Goal: Check status

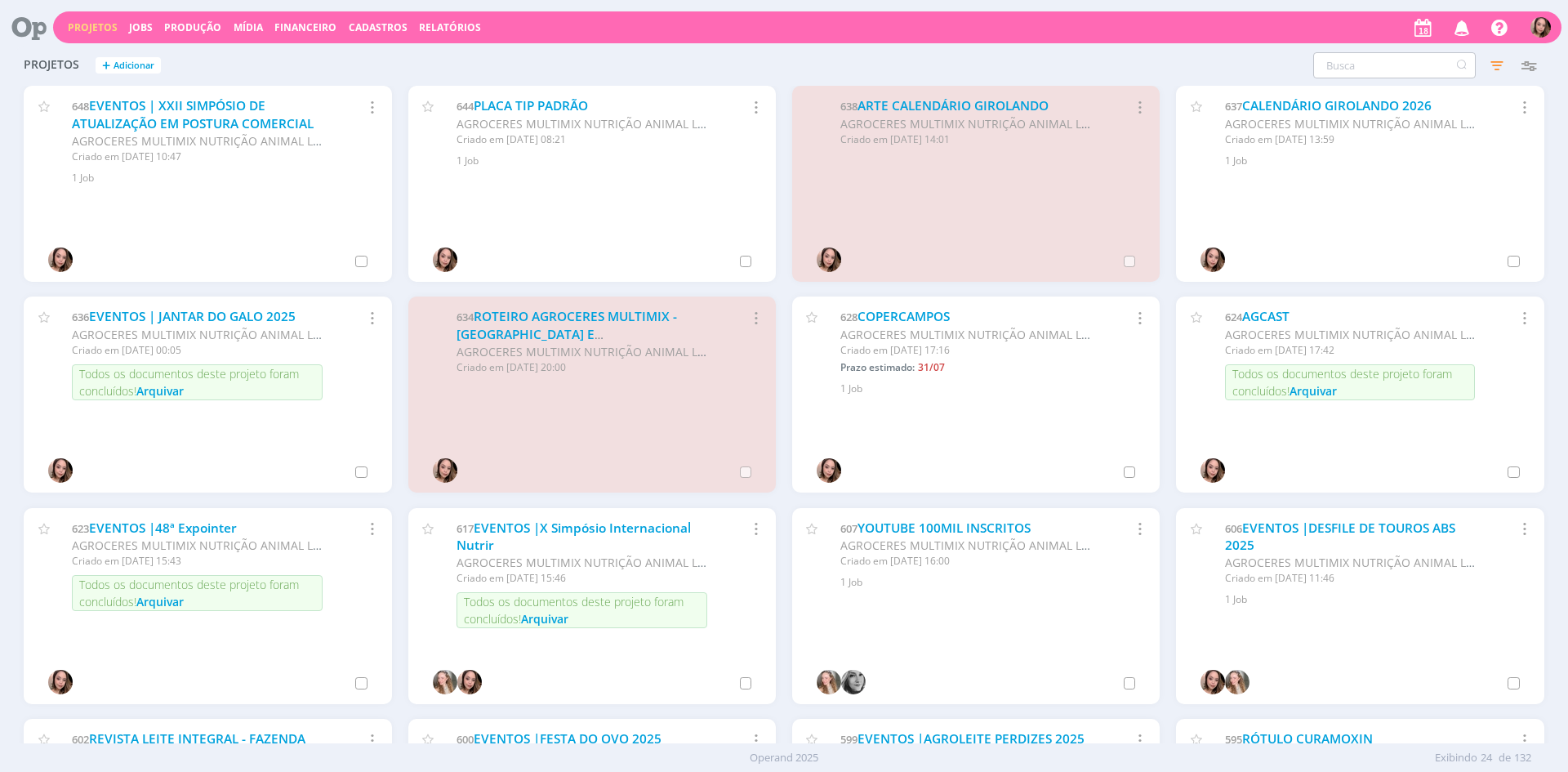
click at [1371, 70] on input "text" at bounding box center [1394, 65] width 162 height 26
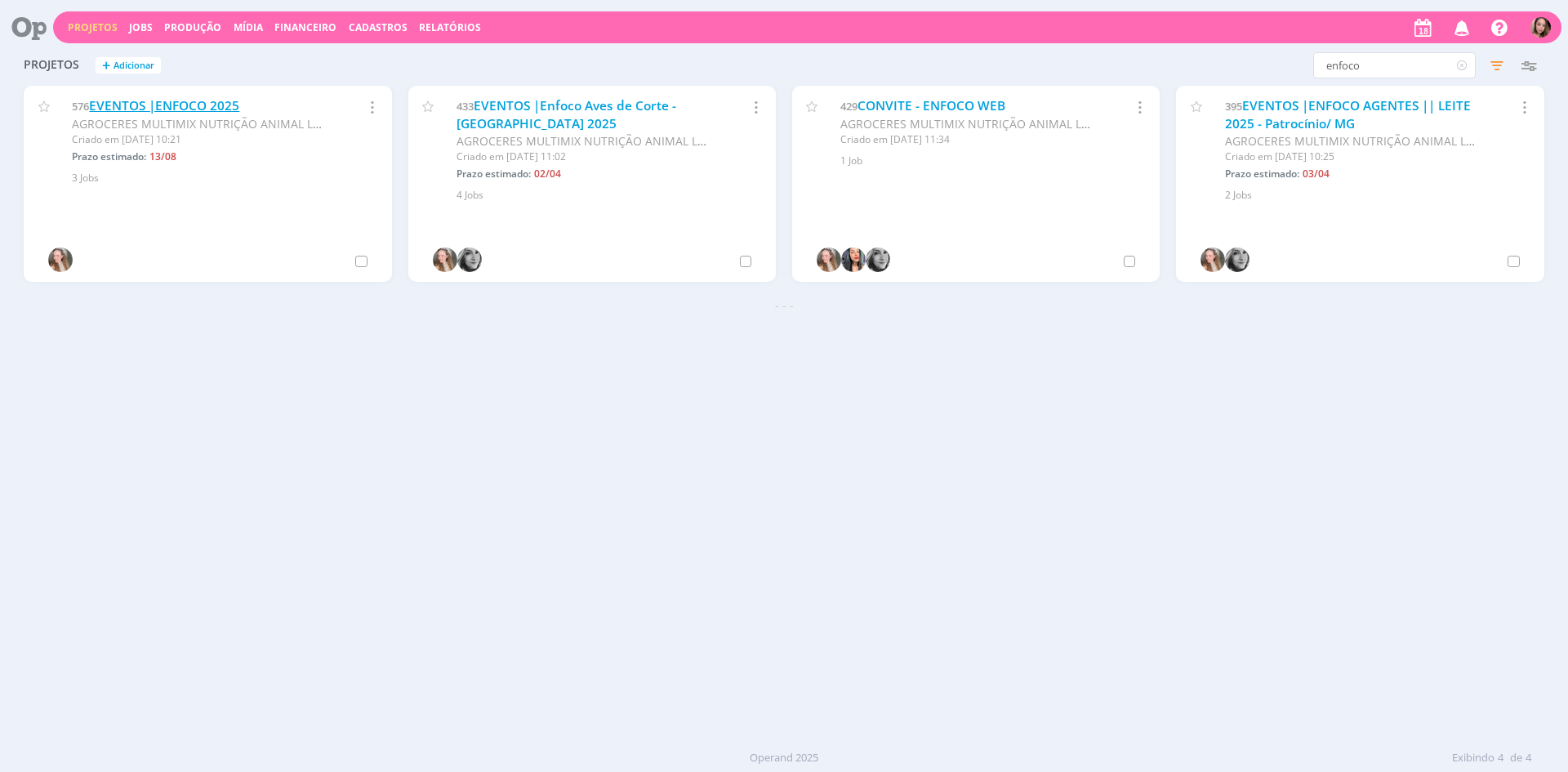
type input "enfoco"
click at [95, 105] on link "EVENTOS |ENFOCO 2025" at bounding box center [163, 106] width 150 height 17
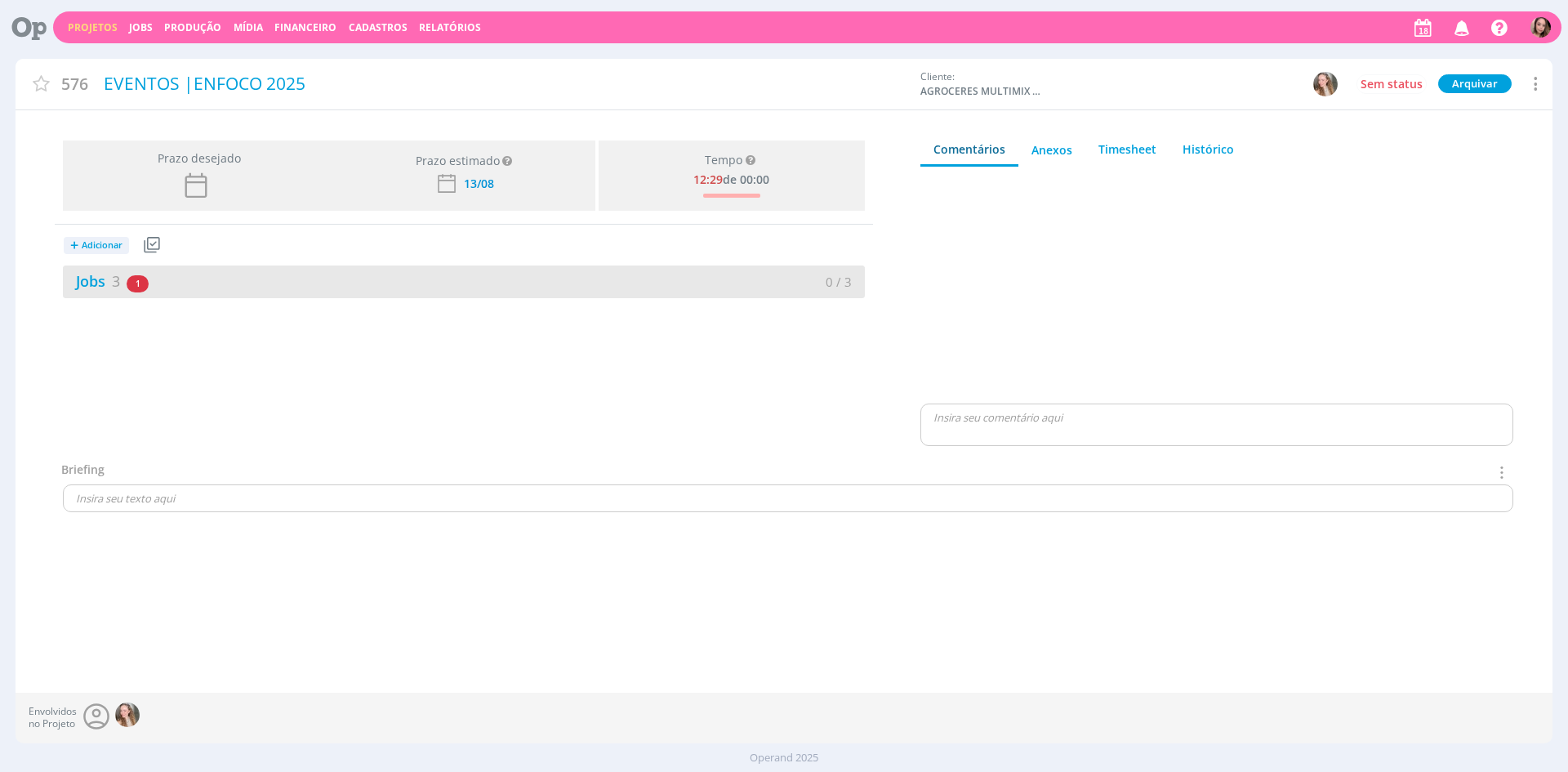
click at [242, 292] on div "Jobs 3 1 atrasado" at bounding box center [263, 281] width 400 height 22
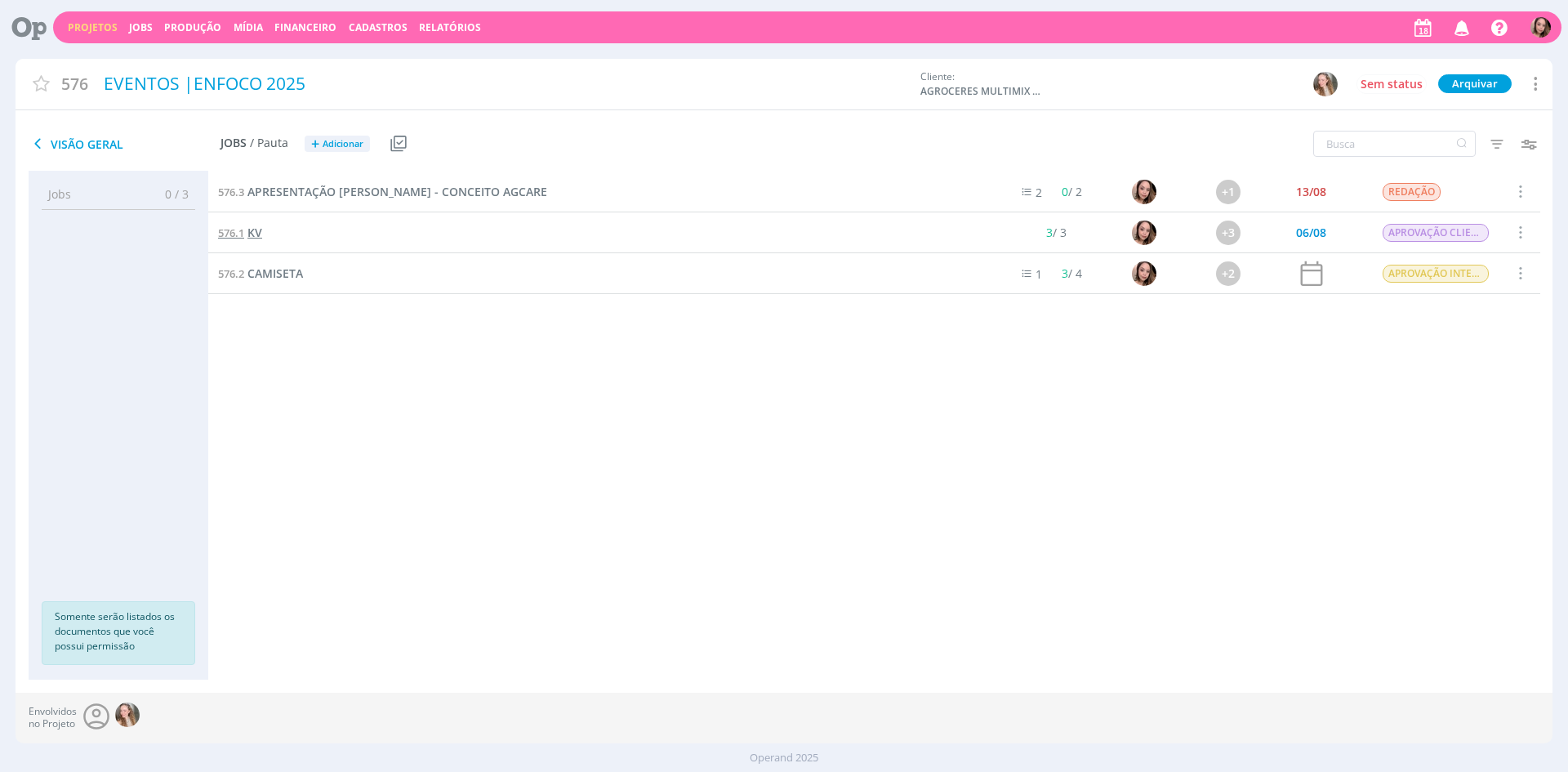
click at [247, 237] on link "576.1 KV" at bounding box center [240, 233] width 44 height 18
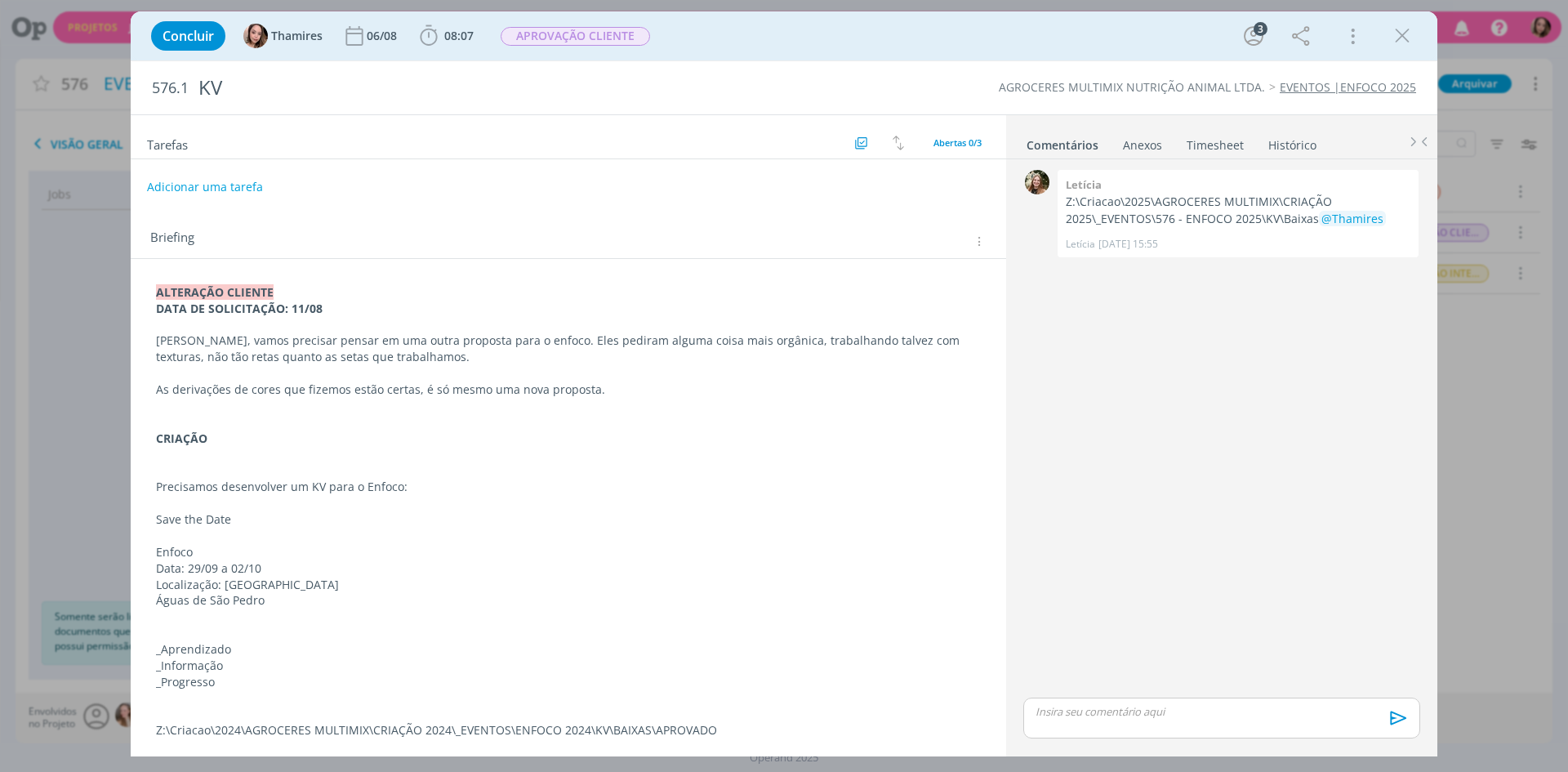
click at [350, 287] on p "ALTERAÇÃO CLIENTE" at bounding box center [569, 292] width 825 height 16
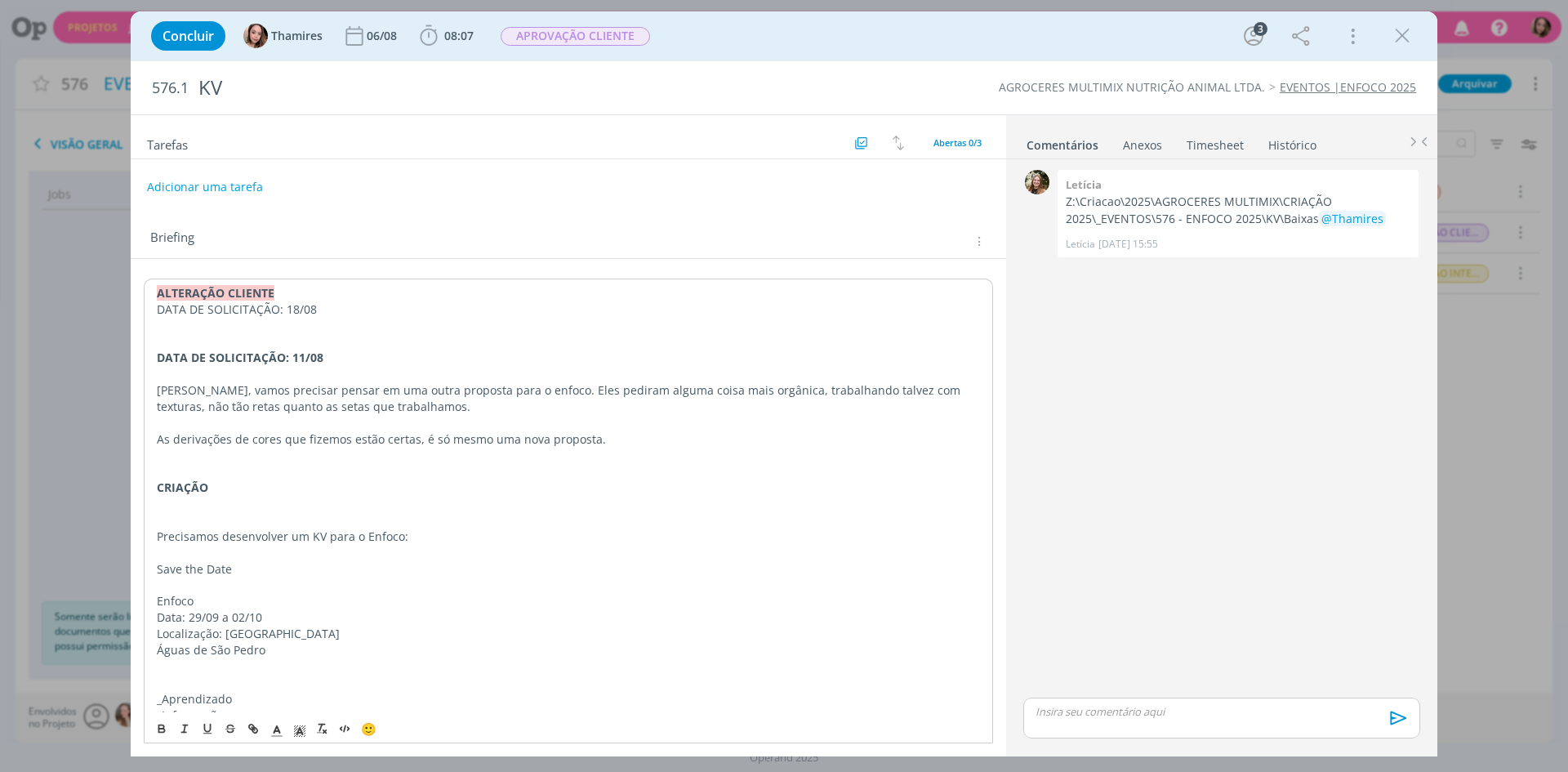
click at [310, 291] on p "ALTERAÇÃO CLIENTE" at bounding box center [568, 293] width 823 height 16
click at [301, 310] on p "DATA DE SOLICITAÇÃO: 18/08" at bounding box center [568, 309] width 823 height 16
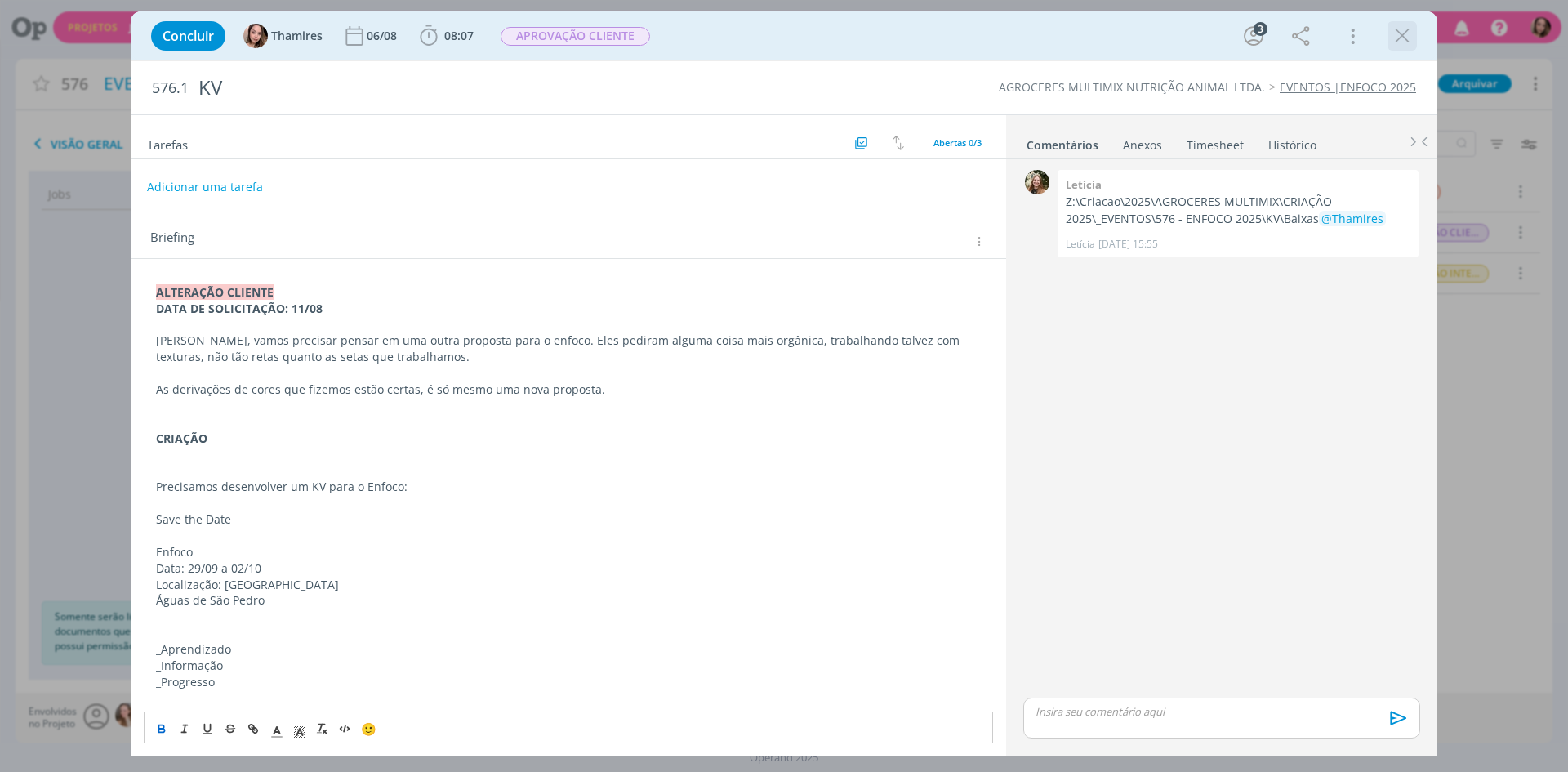
click at [1415, 36] on div "dialog" at bounding box center [1403, 36] width 30 height 30
click at [1400, 38] on icon "dialog" at bounding box center [1402, 36] width 25 height 25
